Goal: Task Accomplishment & Management: Use online tool/utility

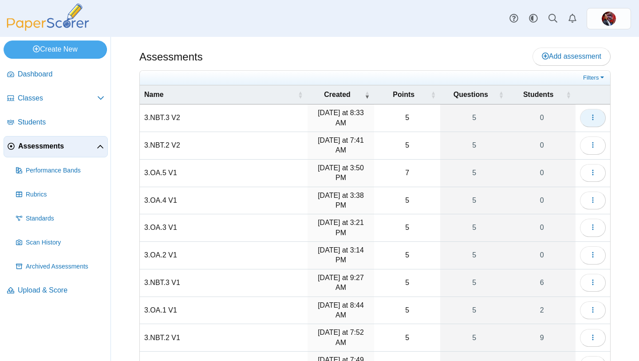
click at [594, 118] on use "button" at bounding box center [592, 118] width 1 height 6
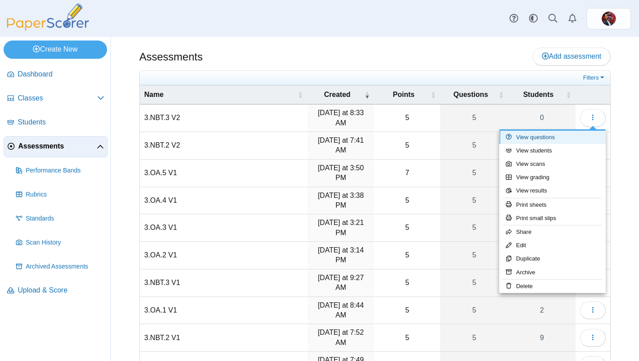
click at [550, 136] on link "View questions" at bounding box center [553, 137] width 107 height 13
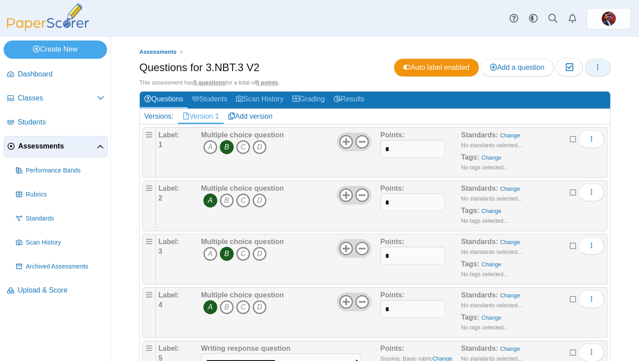
click at [595, 63] on icon "button" at bounding box center [598, 66] width 7 height 7
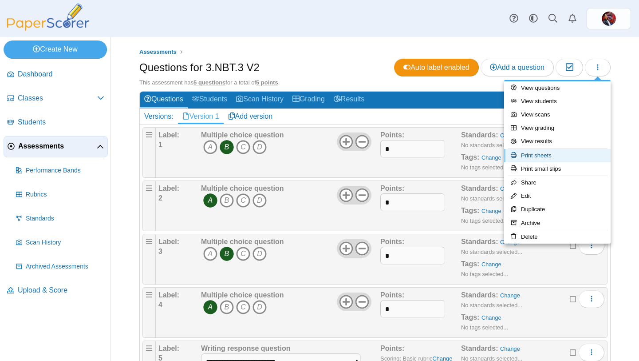
click at [535, 158] on link "Print sheets" at bounding box center [557, 155] width 107 height 13
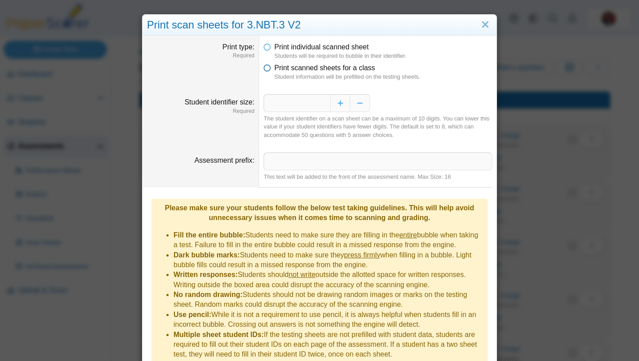
click at [317, 67] on span "Print scanned sheets for a class" at bounding box center [324, 68] width 101 height 8
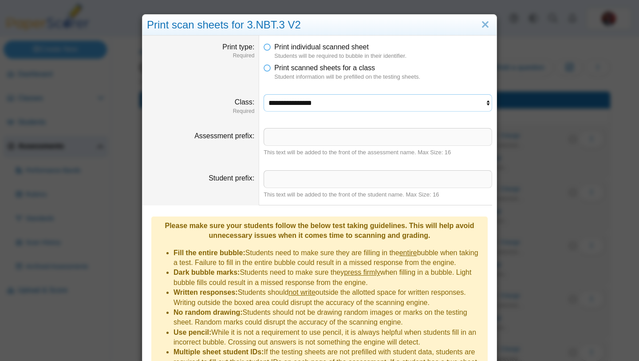
click at [313, 100] on select "**********" at bounding box center [378, 102] width 229 height 17
select select "**********"
click at [264, 94] on select "**********" at bounding box center [378, 102] width 229 height 17
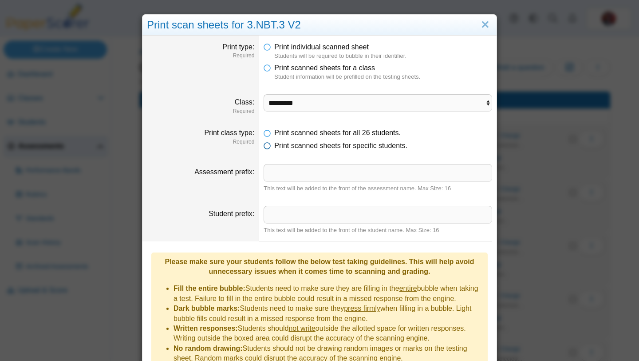
click at [307, 144] on span "Print scanned sheets for specific students." at bounding box center [340, 146] width 133 height 8
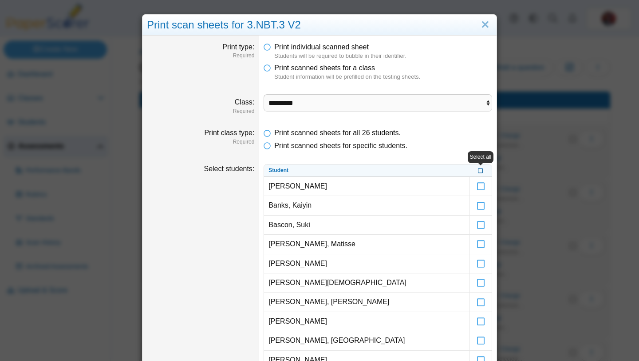
click at [481, 171] on icon at bounding box center [480, 169] width 5 height 5
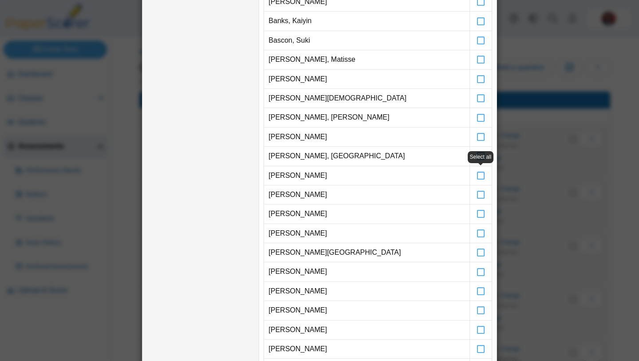
scroll to position [188, 0]
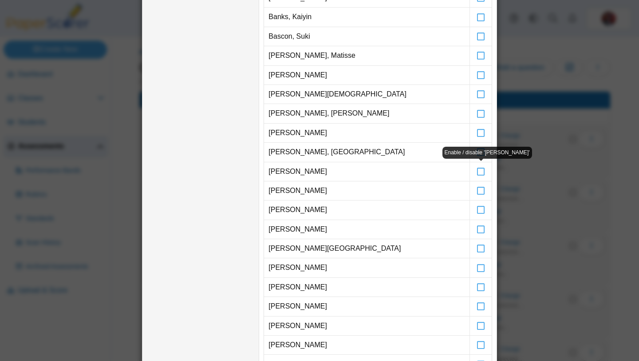
click at [481, 171] on icon at bounding box center [481, 167] width 9 height 8
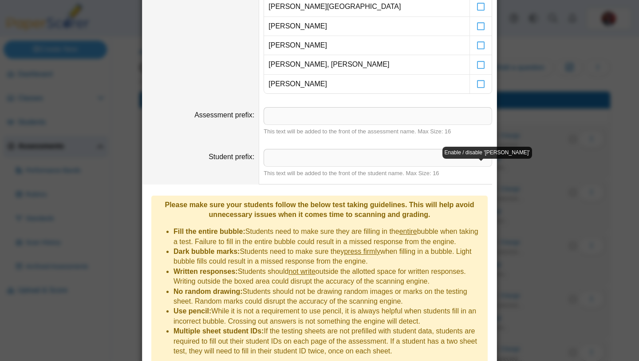
scroll to position [618, 0]
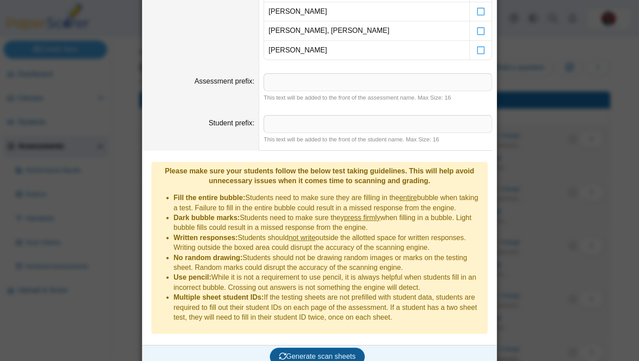
click at [312, 352] on span "Generate scan sheets" at bounding box center [317, 356] width 77 height 8
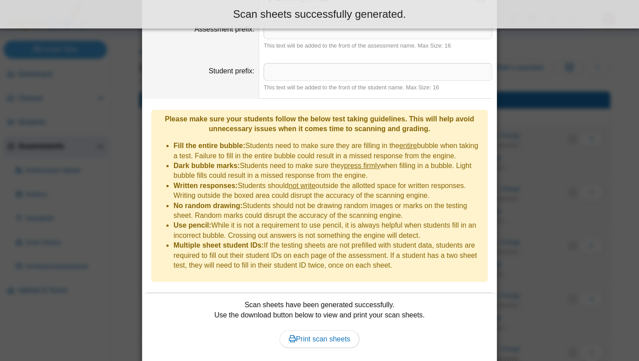
scroll to position [689, 0]
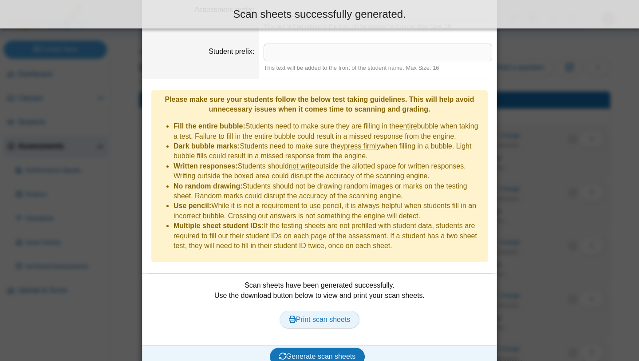
click at [320, 311] on link "Print scan sheets" at bounding box center [320, 319] width 80 height 18
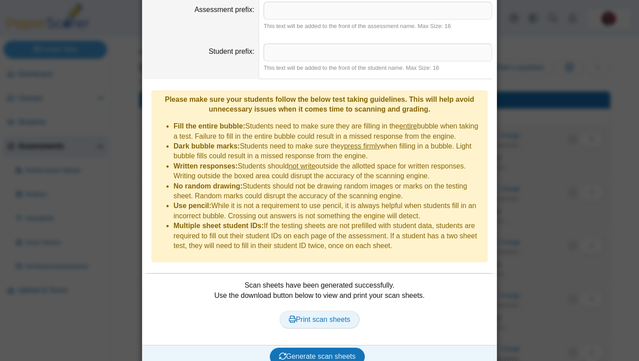
scroll to position [689, 0]
click at [104, 140] on div "**********" at bounding box center [319, 180] width 639 height 361
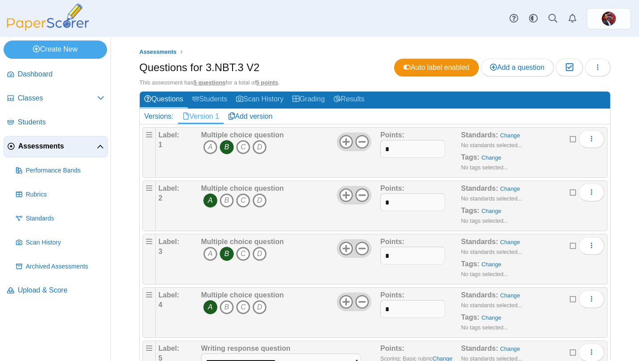
click at [47, 149] on span "Assessments" at bounding box center [57, 146] width 79 height 10
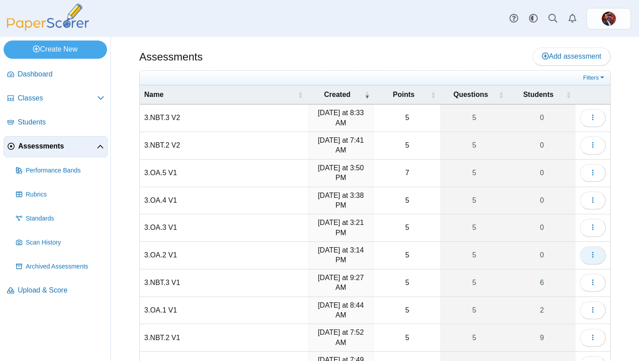
click at [591, 251] on icon "button" at bounding box center [593, 254] width 7 height 7
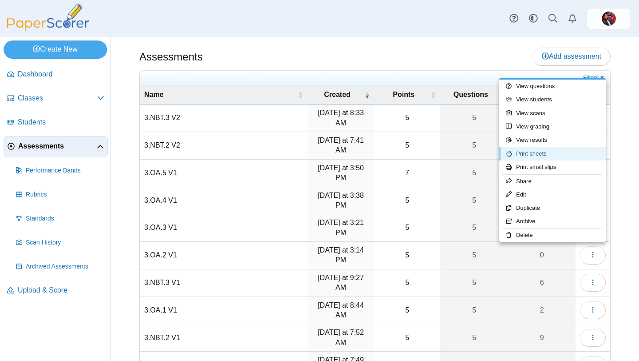
click at [532, 151] on link "Print sheets" at bounding box center [553, 153] width 107 height 13
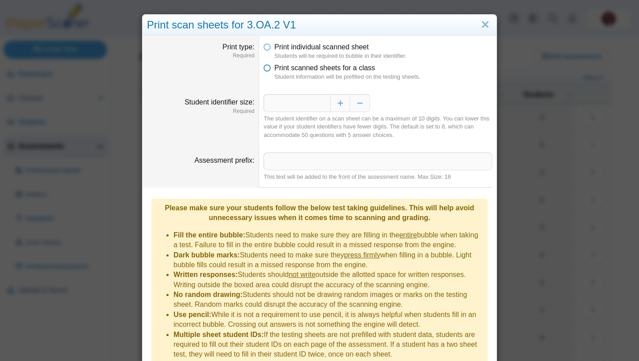
click at [316, 70] on span "Print scanned sheets for a class" at bounding box center [324, 68] width 101 height 8
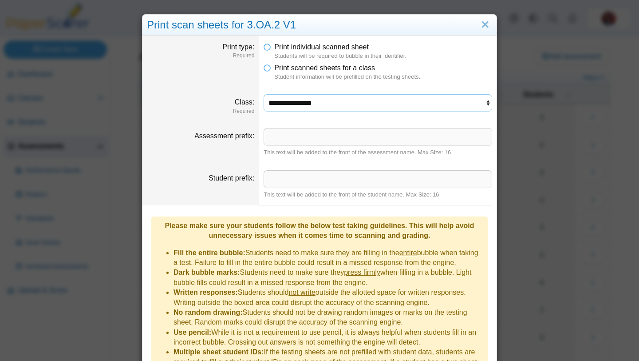
click at [311, 107] on select "**********" at bounding box center [378, 102] width 229 height 17
select select "**********"
click at [264, 94] on select "**********" at bounding box center [378, 102] width 229 height 17
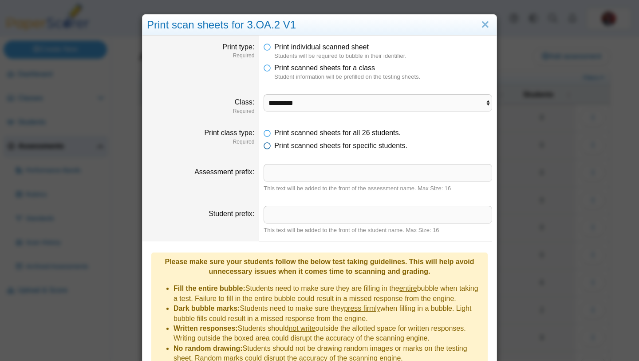
click at [319, 145] on span "Print scanned sheets for specific students." at bounding box center [340, 146] width 133 height 8
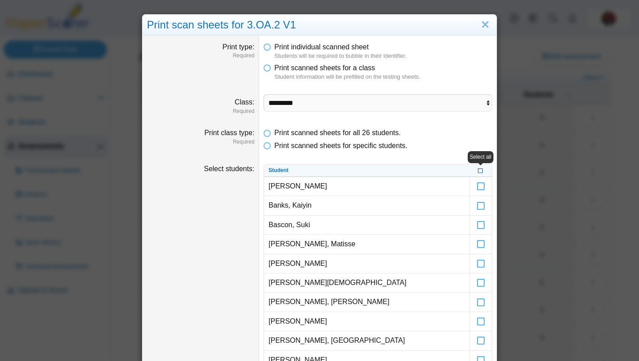
click at [481, 170] on icon at bounding box center [480, 169] width 5 height 5
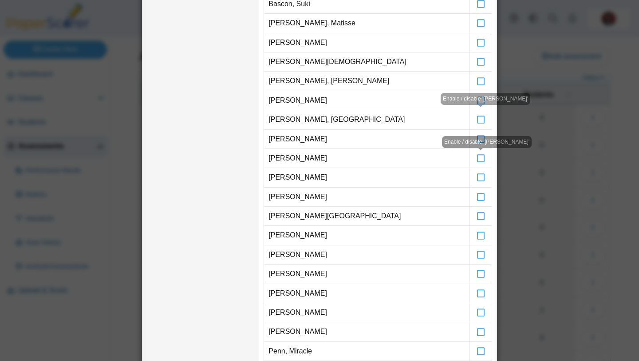
scroll to position [231, 0]
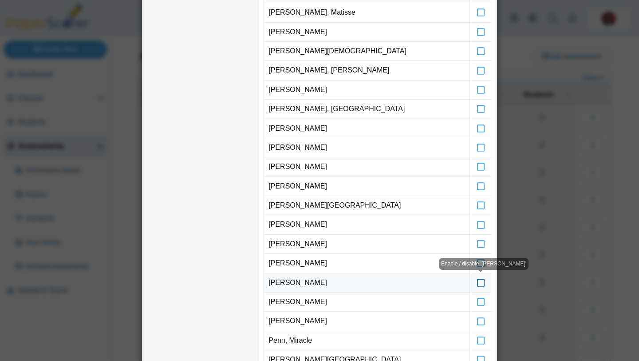
click at [482, 281] on icon at bounding box center [481, 278] width 9 height 8
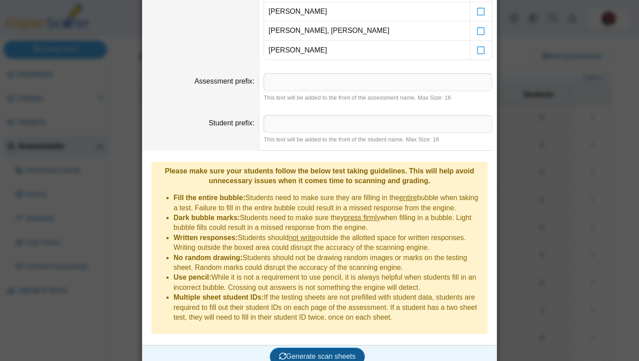
click at [320, 352] on span "Generate scan sheets" at bounding box center [317, 356] width 77 height 8
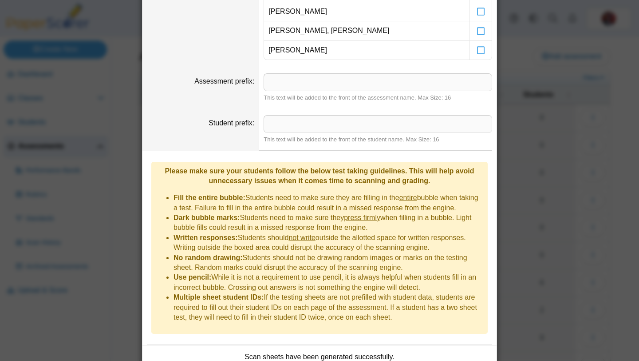
scroll to position [689, 0]
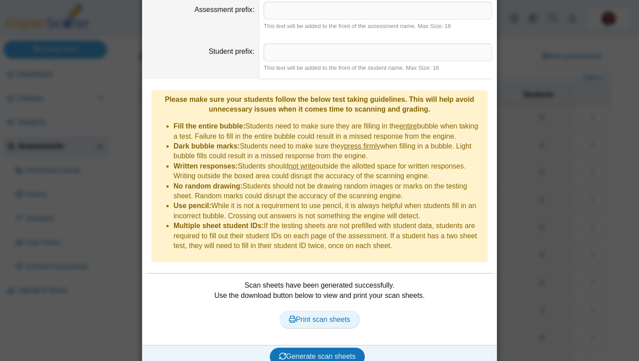
click at [325, 315] on span "Print scan sheets" at bounding box center [320, 319] width 62 height 8
click at [77, 205] on div "**********" at bounding box center [319, 180] width 639 height 361
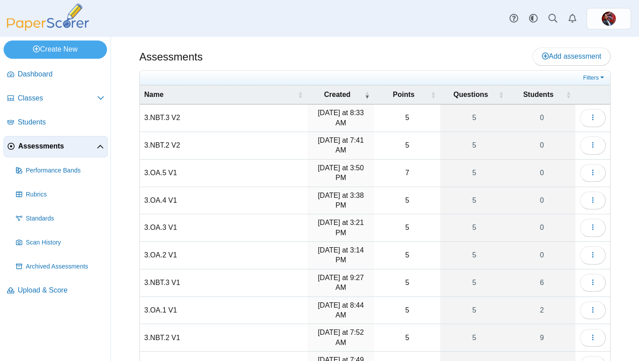
scroll to position [61, 0]
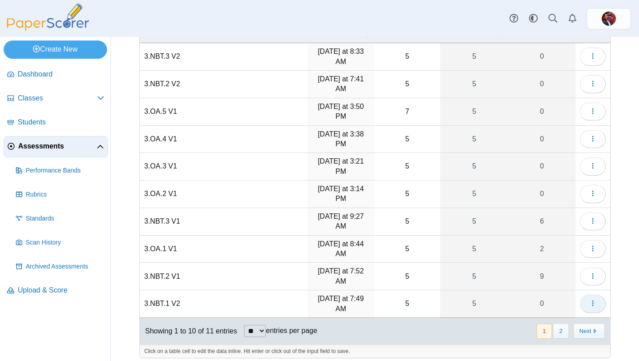
click at [593, 299] on icon "button" at bounding box center [593, 302] width 7 height 7
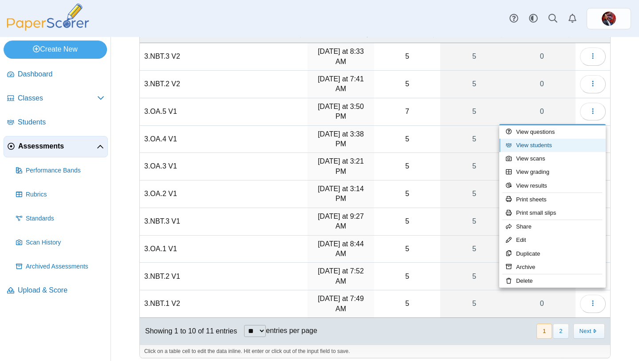
click at [539, 145] on link "View students" at bounding box center [553, 145] width 107 height 13
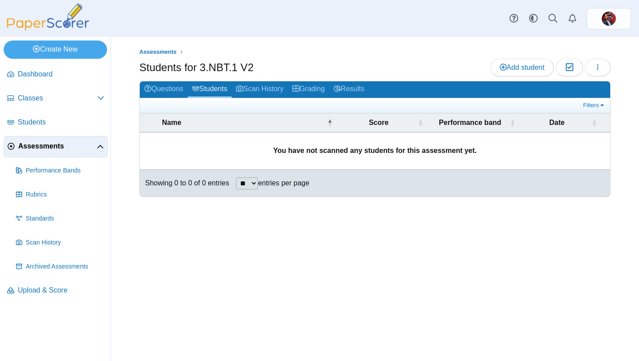
click at [47, 146] on span "Assessments" at bounding box center [57, 146] width 79 height 10
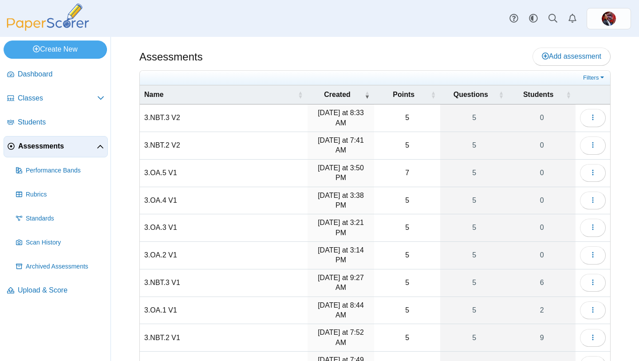
scroll to position [61, 0]
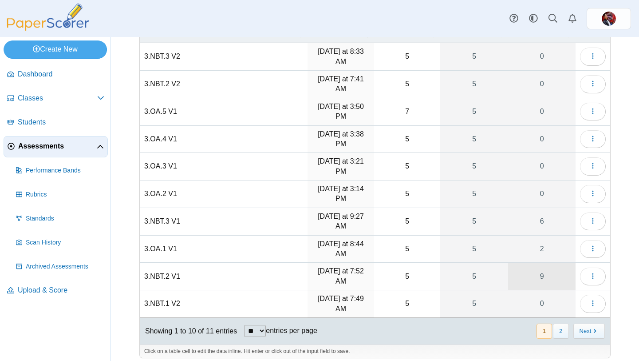
click at [545, 269] on link "9" at bounding box center [541, 275] width 67 height 27
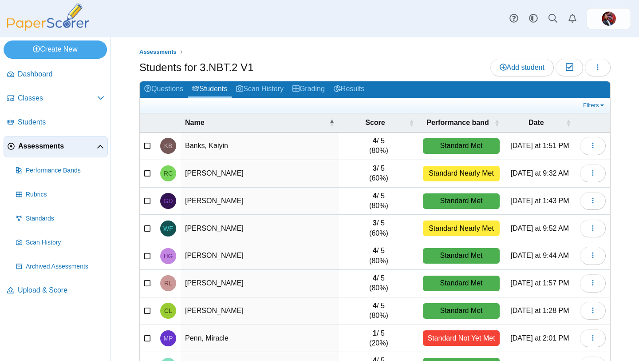
click at [44, 148] on span "Assessments" at bounding box center [57, 146] width 79 height 10
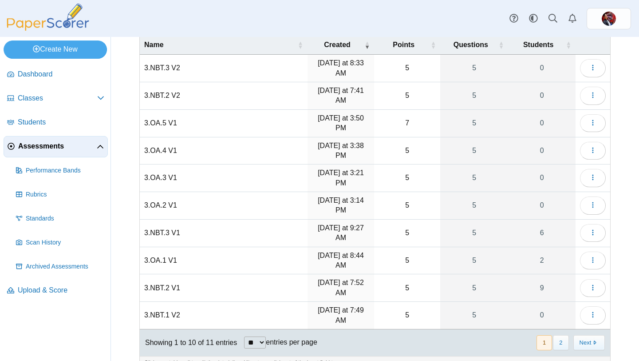
scroll to position [55, 0]
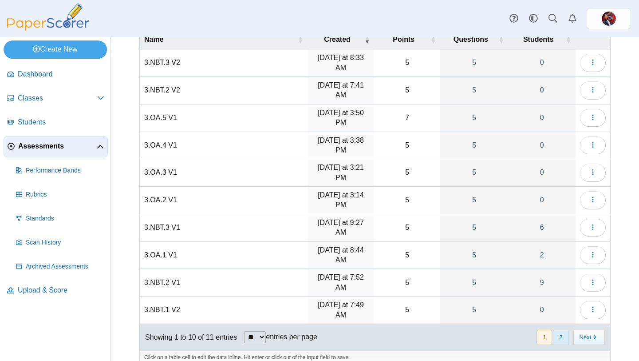
click at [559, 335] on button "2" at bounding box center [561, 336] width 16 height 15
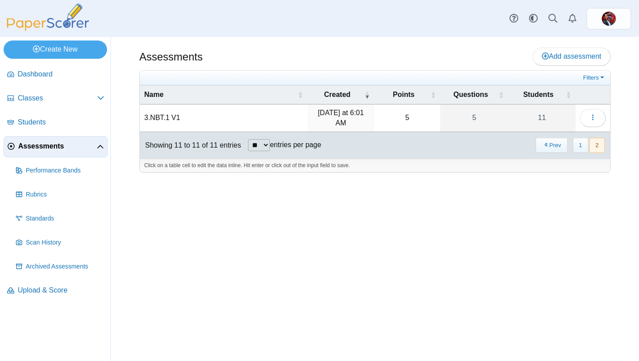
scroll to position [0, 0]
click at [548, 122] on link "11" at bounding box center [541, 117] width 67 height 27
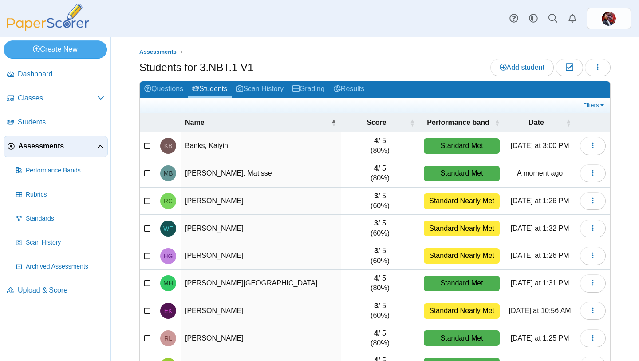
click at [58, 146] on span "Assessments" at bounding box center [57, 146] width 79 height 10
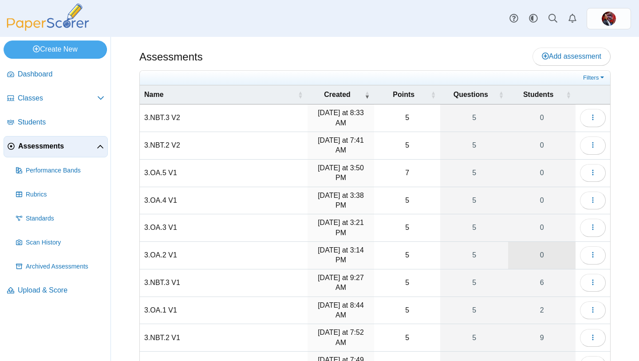
click at [545, 257] on link "0" at bounding box center [541, 255] width 67 height 27
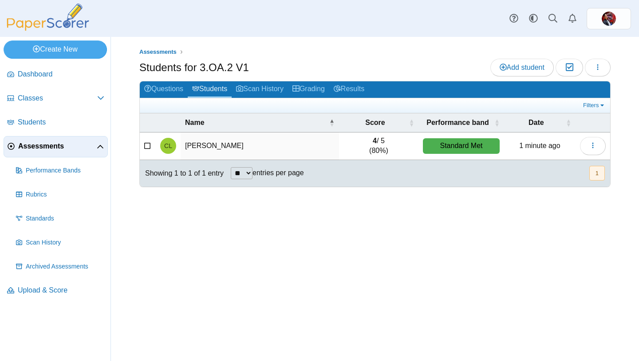
click at [32, 143] on span "Assessments" at bounding box center [57, 146] width 79 height 10
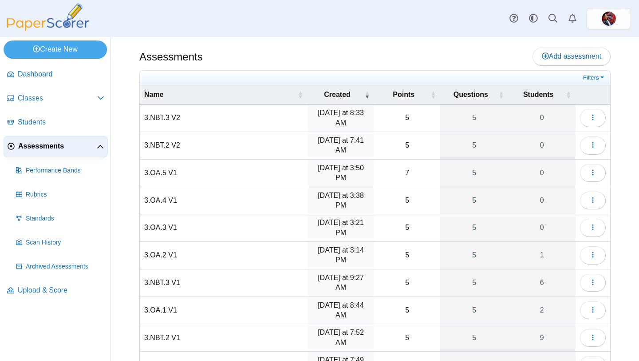
scroll to position [61, 0]
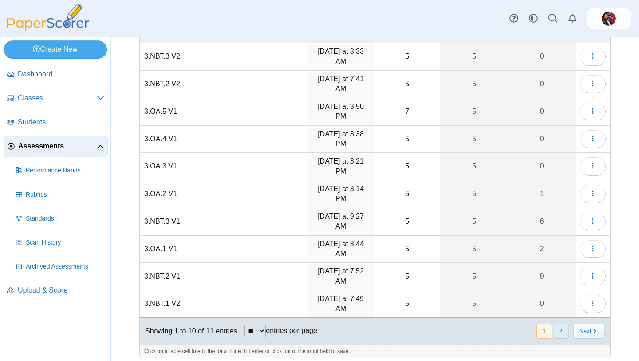
click at [561, 323] on button "2" at bounding box center [561, 330] width 16 height 15
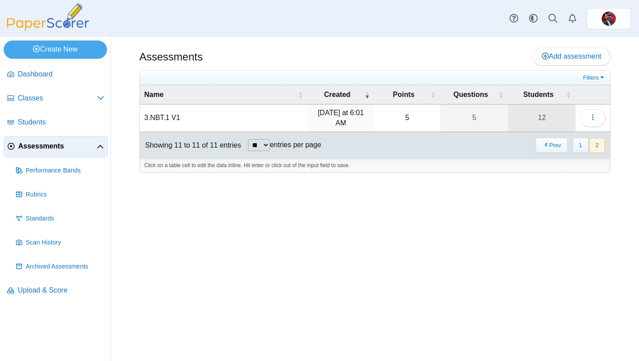
click at [547, 115] on link "12" at bounding box center [541, 117] width 67 height 27
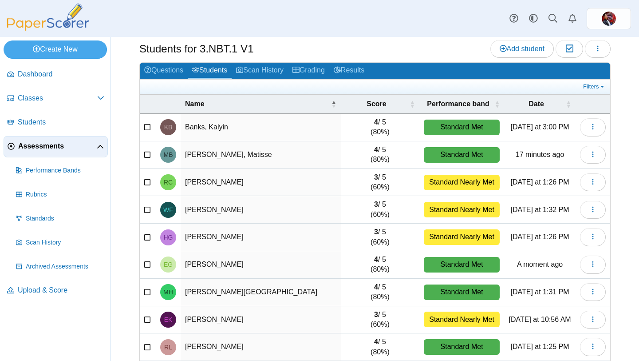
scroll to position [19, 0]
